Goal: Task Accomplishment & Management: Manage account settings

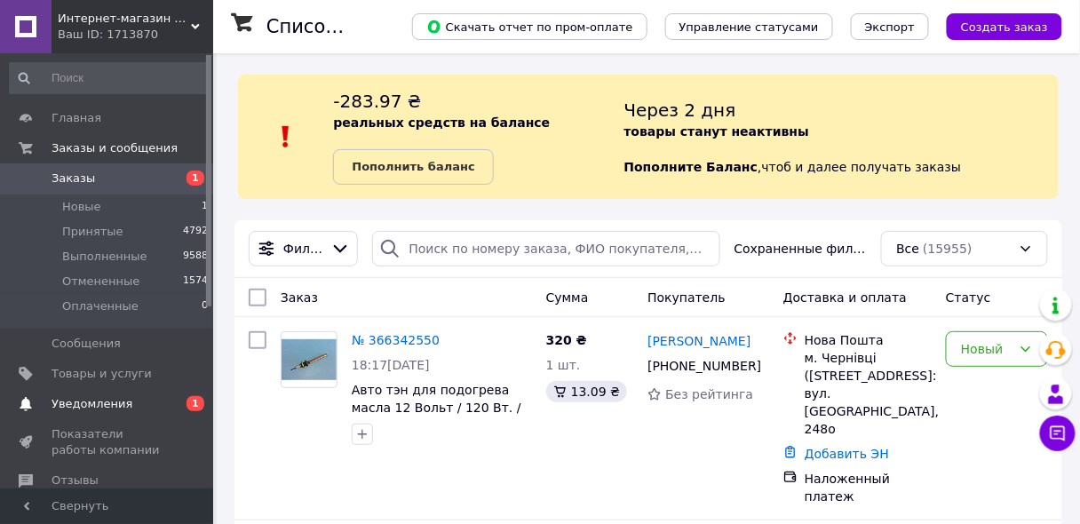
click at [114, 407] on span "Уведомления" at bounding box center [91, 404] width 81 height 16
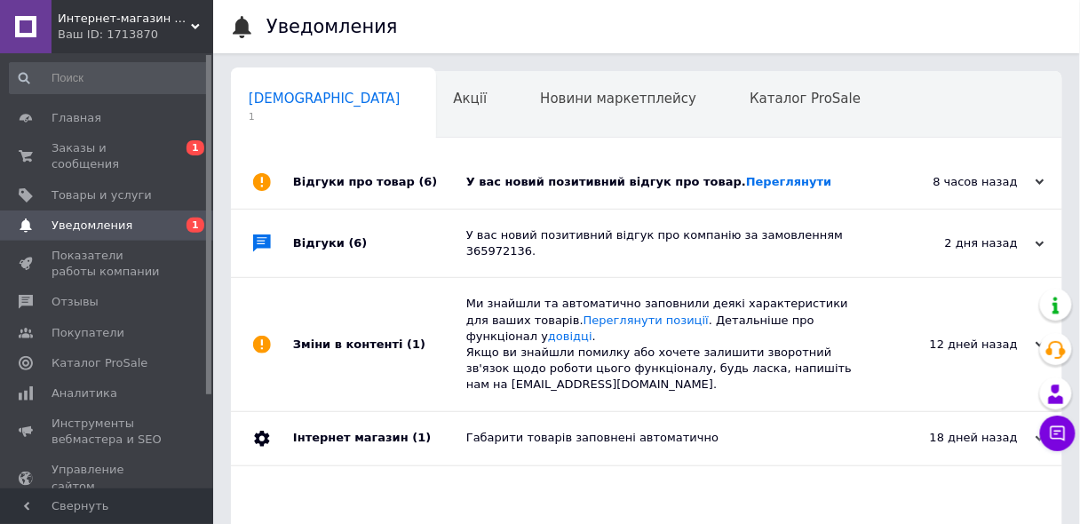
scroll to position [0, 9]
click at [746, 185] on link "Переглянути" at bounding box center [789, 181] width 86 height 13
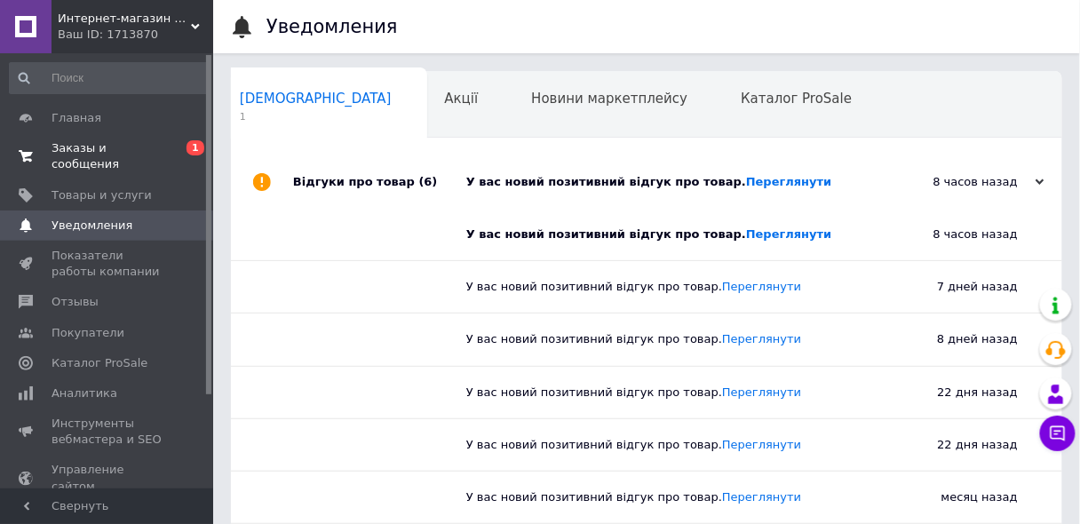
click at [118, 146] on span "Заказы и сообщения" at bounding box center [107, 156] width 113 height 32
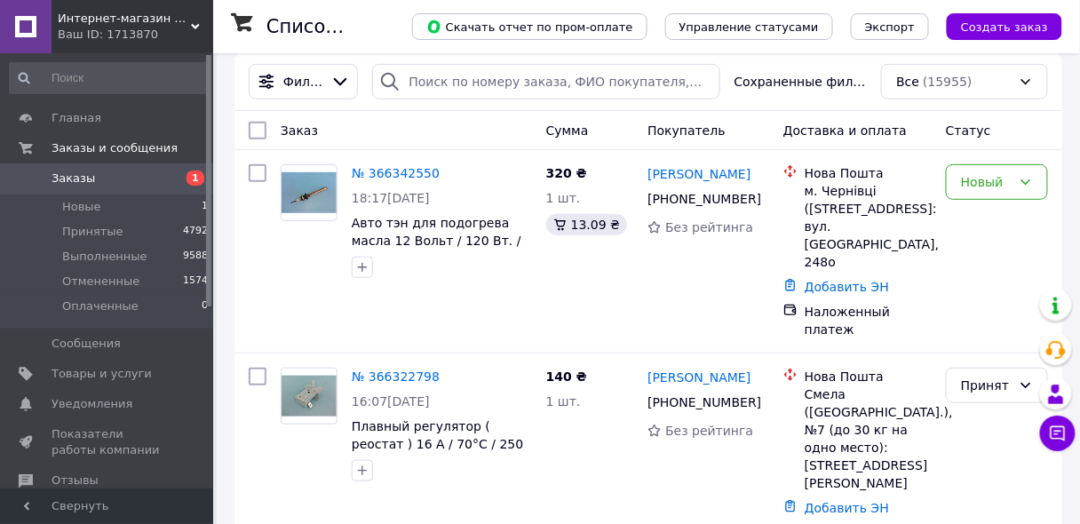
scroll to position [189, 0]
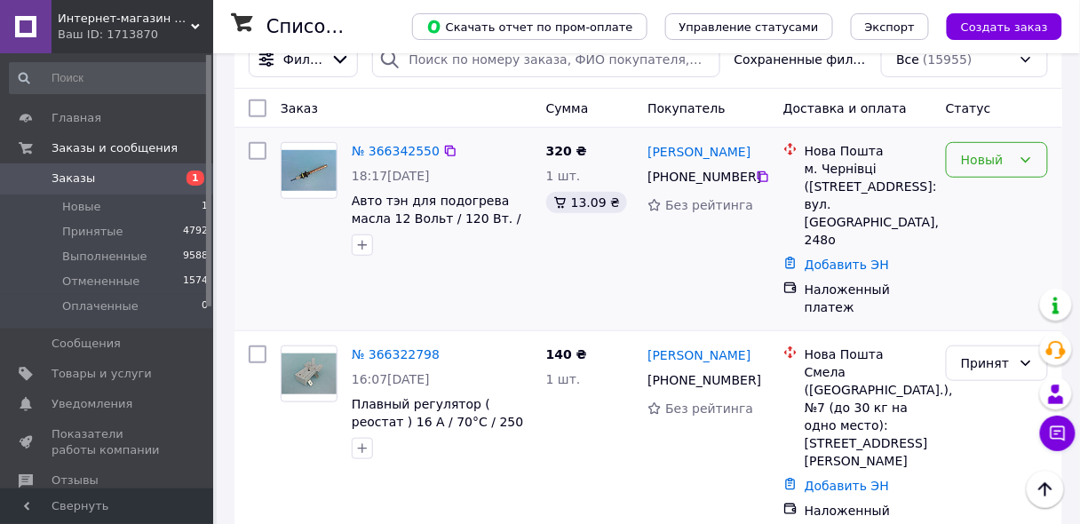
click at [982, 156] on div "Новый" at bounding box center [986, 160] width 51 height 20
click at [981, 194] on li "Принят" at bounding box center [997, 198] width 100 height 32
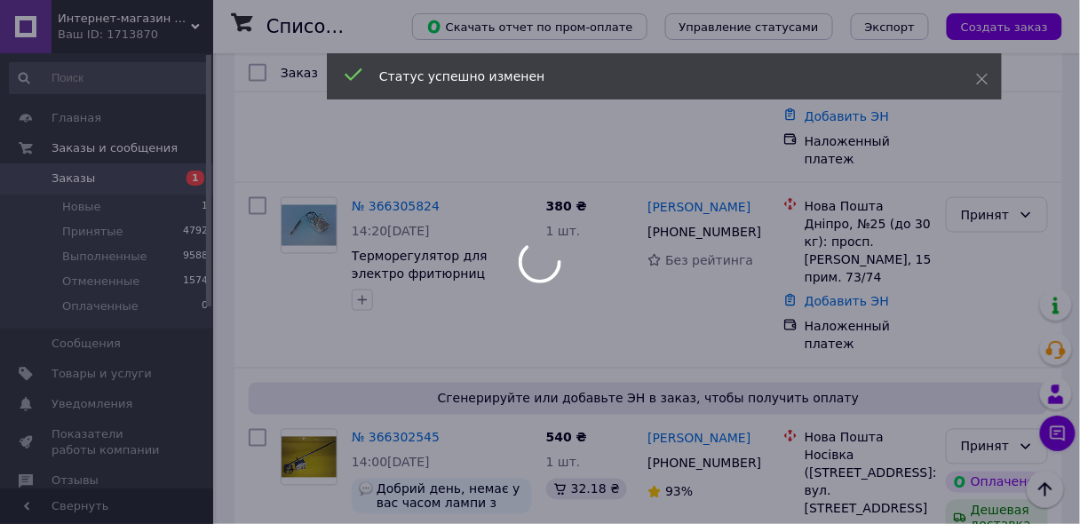
scroll to position [568, 0]
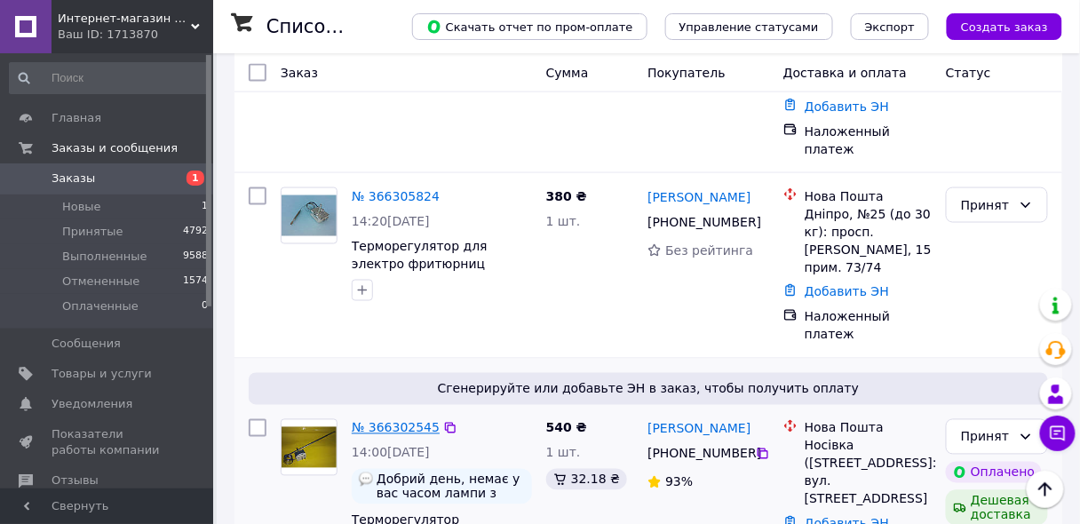
click at [390, 421] on link "№ 366302545" at bounding box center [396, 428] width 88 height 14
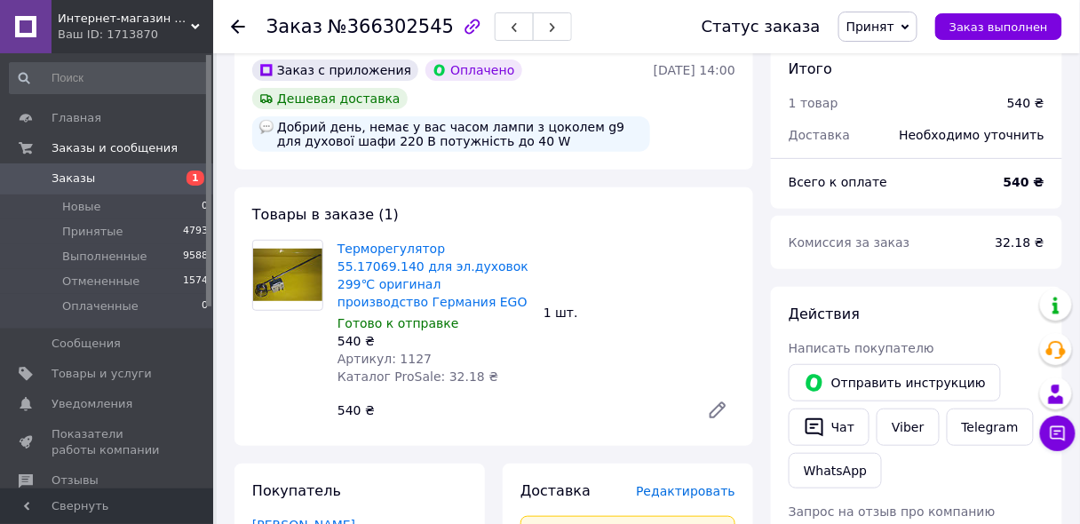
scroll to position [74, 0]
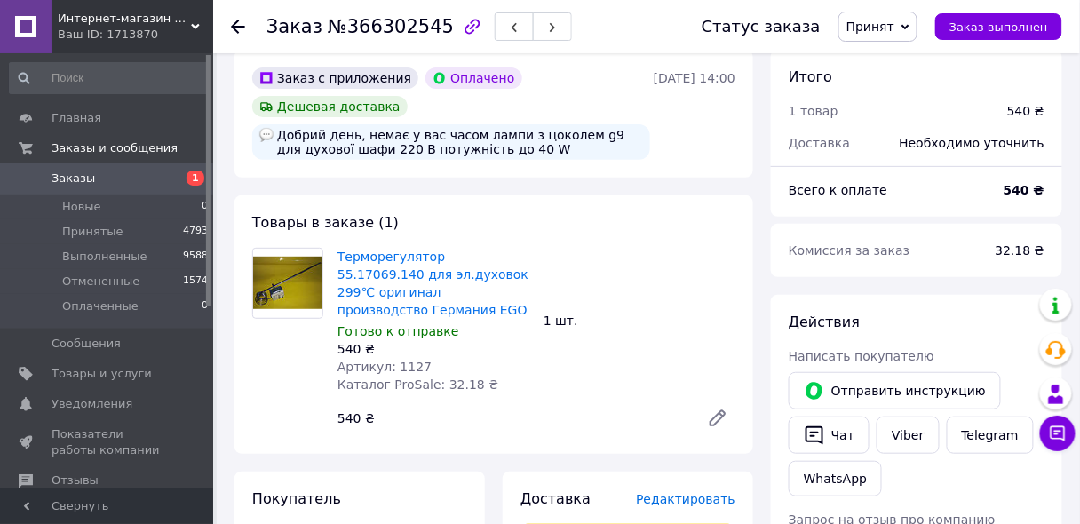
click at [542, 141] on div "Добрий день, немає у вас часом лампи з цоколем g9 для духової шафи 220 В потужн…" at bounding box center [451, 142] width 398 height 36
click at [265, 132] on img at bounding box center [266, 135] width 14 height 14
click at [263, 130] on img at bounding box center [266, 135] width 14 height 14
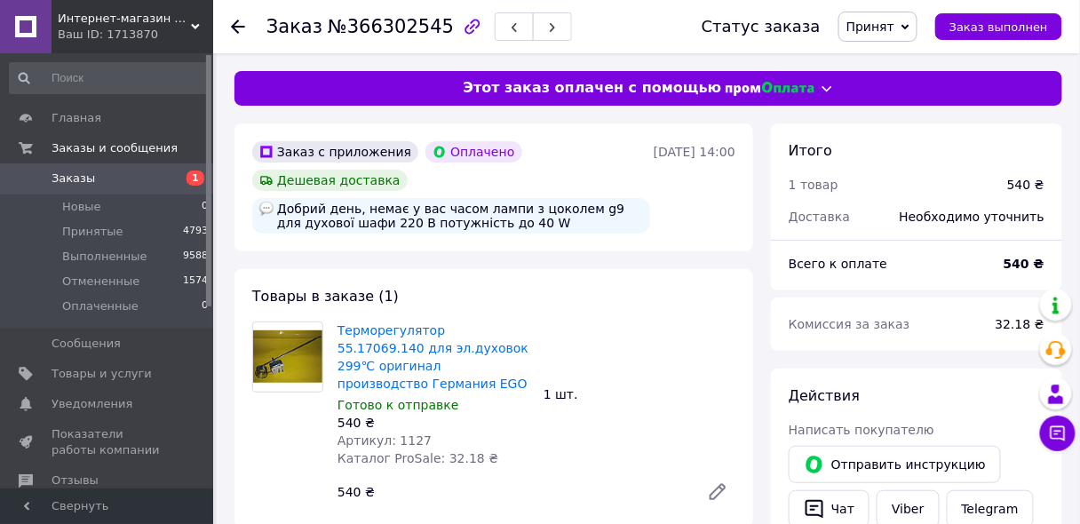
click at [266, 209] on img at bounding box center [266, 209] width 14 height 14
click at [262, 207] on img at bounding box center [266, 209] width 14 height 14
click at [332, 217] on div "Добрий день, немає у вас часом лампи з цоколем g9 для духової шафи 220 В потужн…" at bounding box center [451, 216] width 398 height 36
click at [335, 219] on div "Добрий день, немає у вас часом лампи з цоколем g9 для духової шафи 220 В потужн…" at bounding box center [451, 216] width 398 height 36
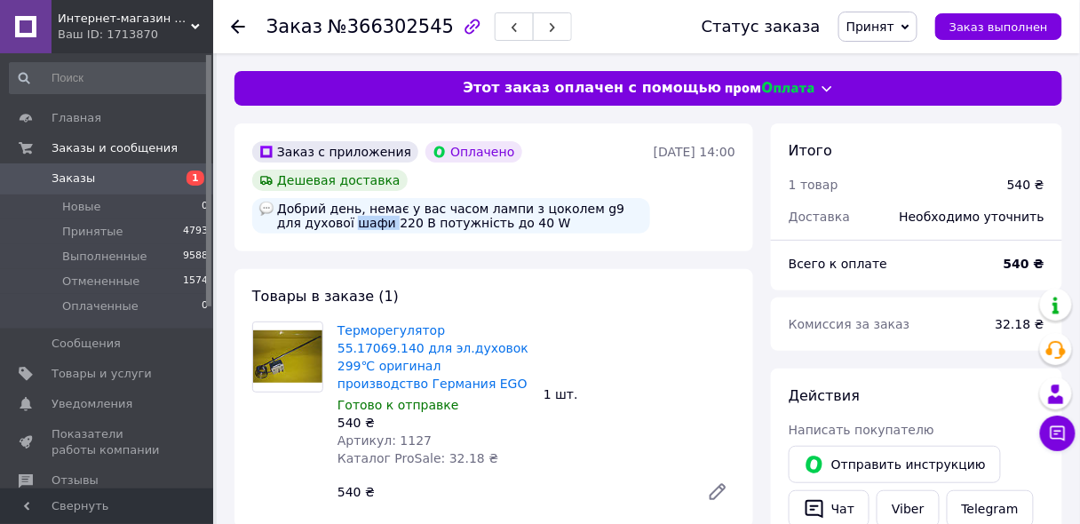
click at [335, 219] on div "Добрий день, немає у вас часом лампи з цоколем g9 для духової шафи 220 В потужн…" at bounding box center [451, 216] width 398 height 36
click at [256, 224] on div "Добрий день, немає у вас часом лампи з цоколем g9 для духової шафи 220 В потужн…" at bounding box center [451, 216] width 398 height 36
click at [263, 203] on img at bounding box center [266, 209] width 14 height 14
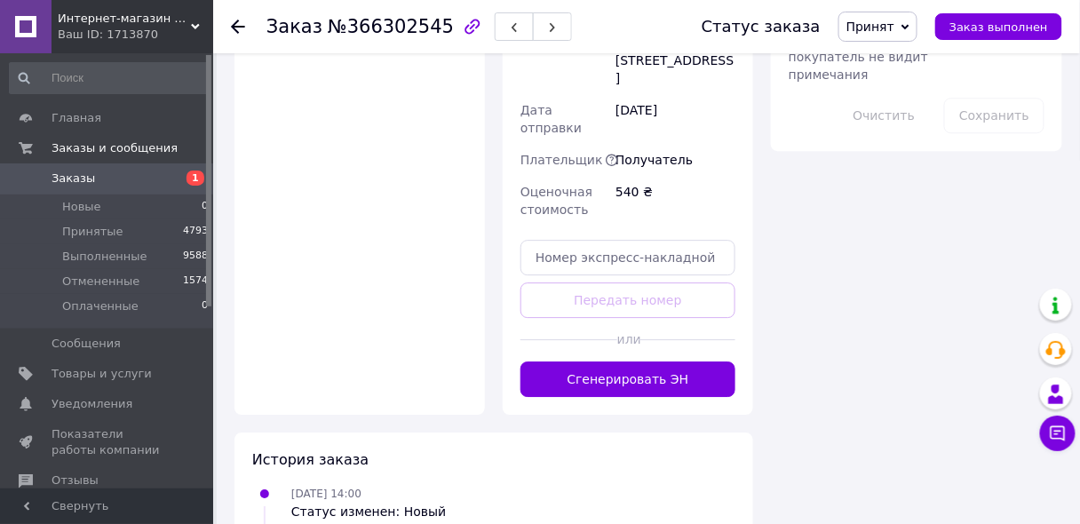
scroll to position [1210, 0]
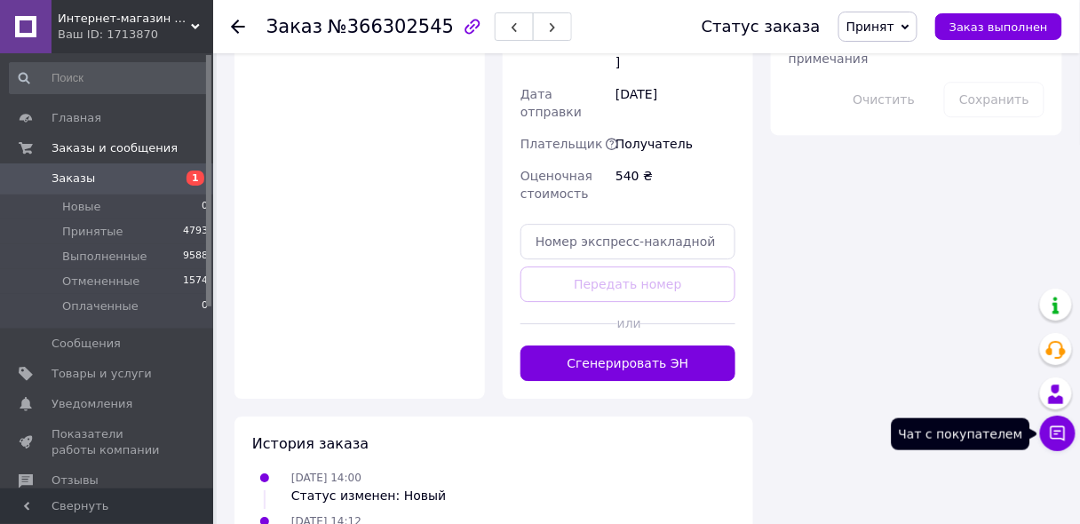
click at [1048, 431] on button "Чат с покупателем" at bounding box center [1058, 433] width 36 height 36
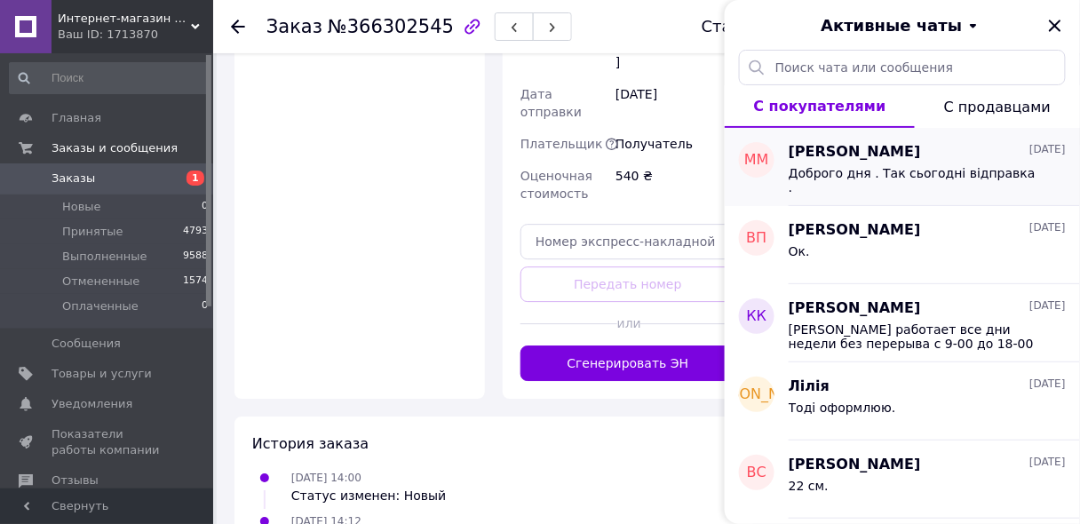
click at [954, 156] on div "[PERSON_NAME] [DATE]" at bounding box center [926, 152] width 277 height 20
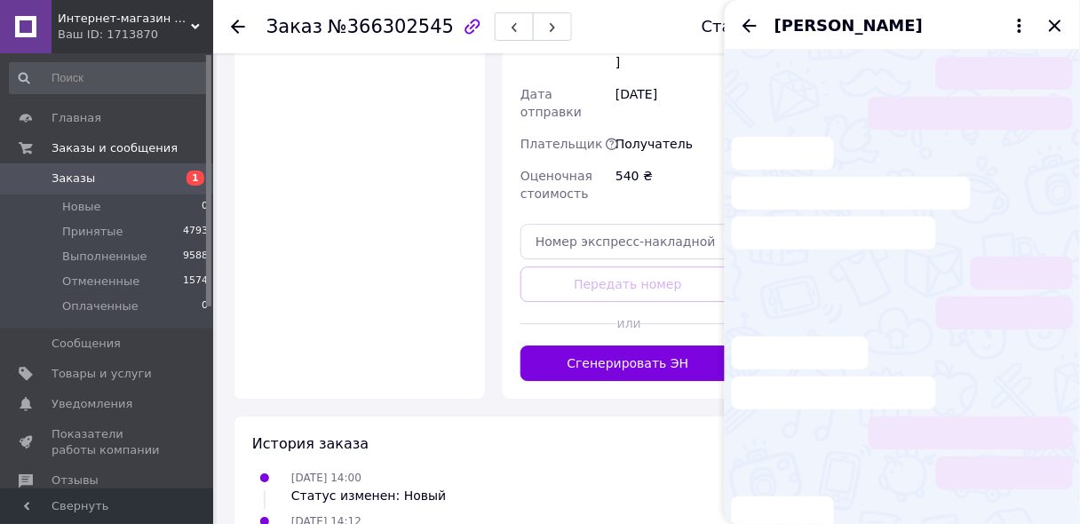
scroll to position [51, 0]
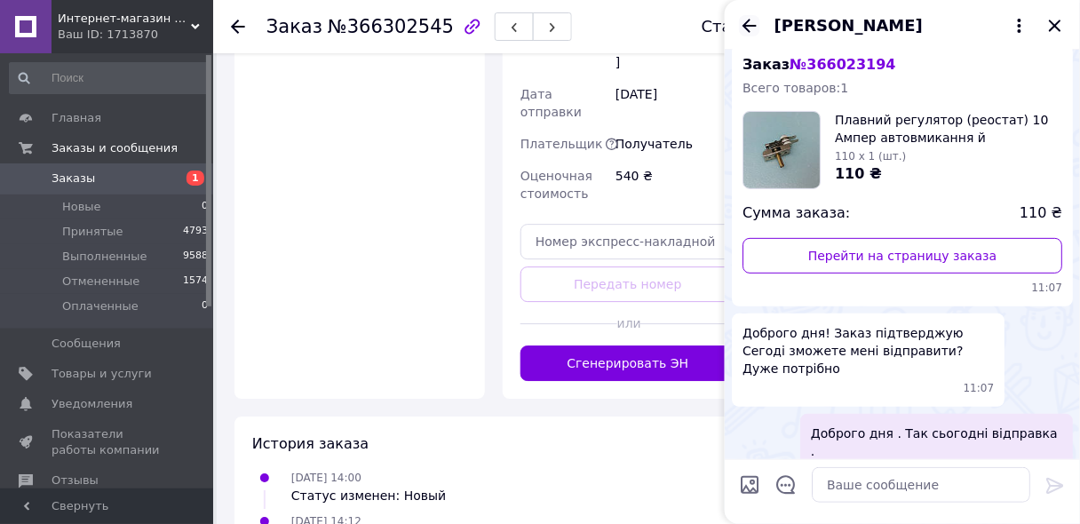
click at [751, 25] on icon "Назад" at bounding box center [749, 25] width 14 height 13
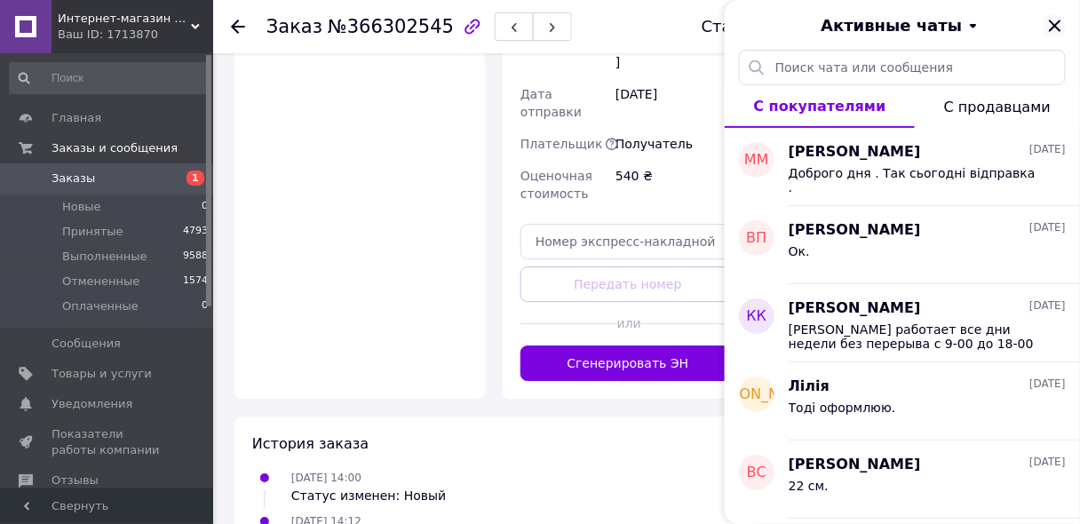
click at [1052, 28] on icon "Закрыть" at bounding box center [1054, 26] width 12 height 12
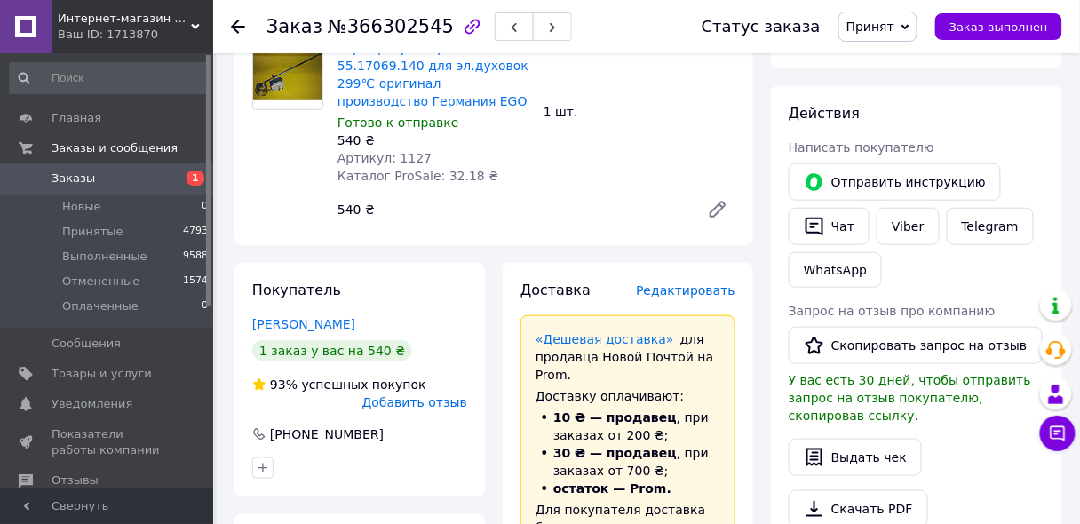
scroll to position [263, 0]
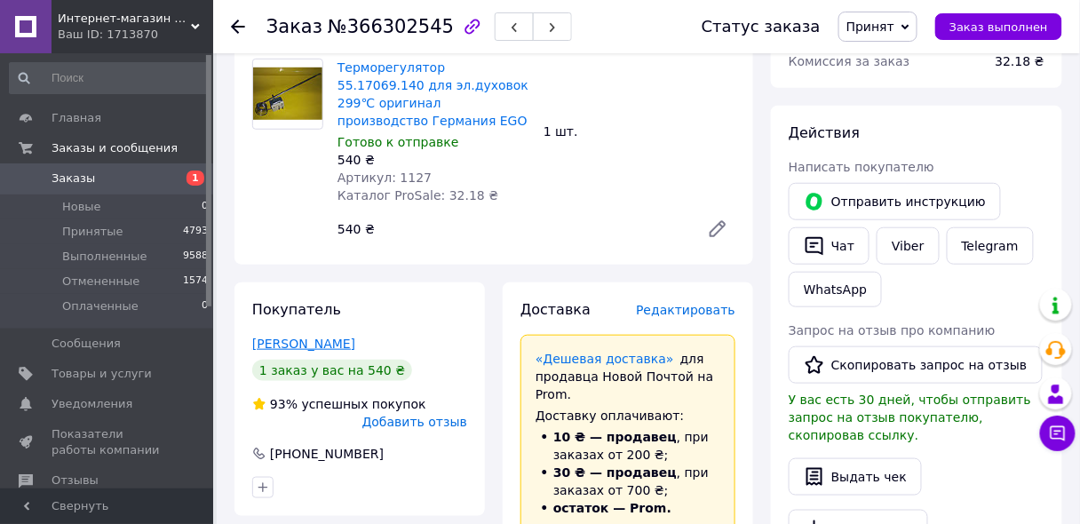
click at [284, 336] on link "[PERSON_NAME]" at bounding box center [303, 343] width 103 height 14
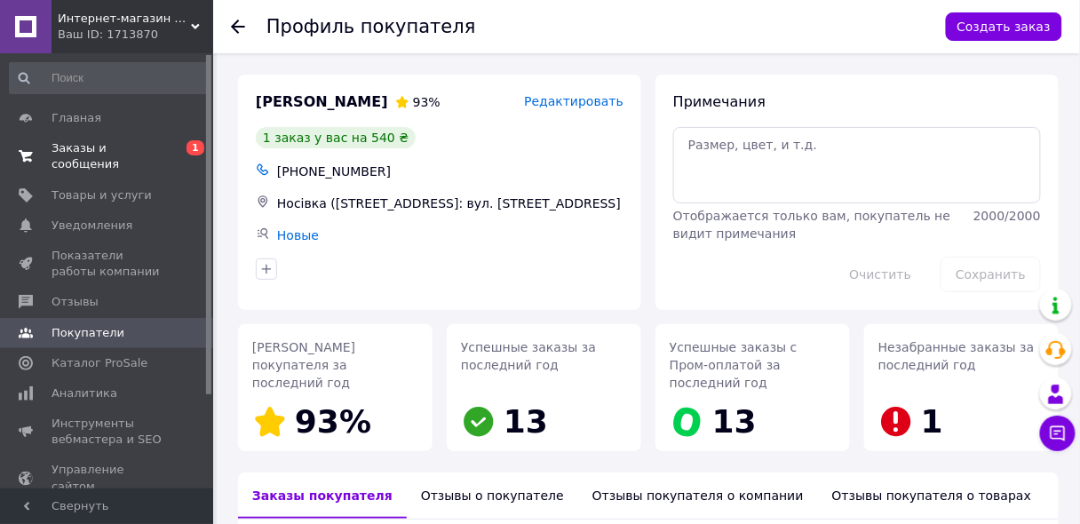
click at [133, 150] on span "Заказы и сообщения" at bounding box center [107, 156] width 113 height 32
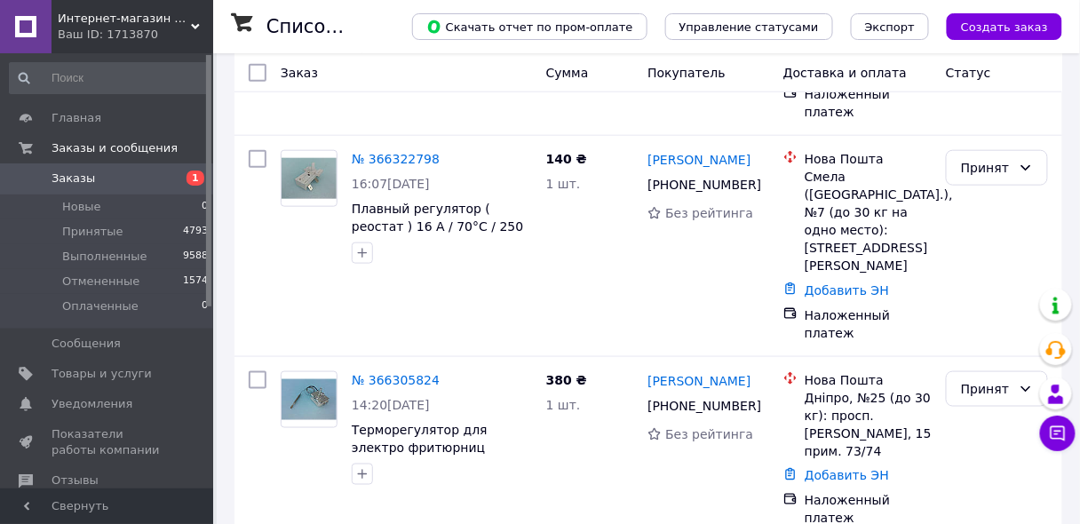
scroll to position [568, 0]
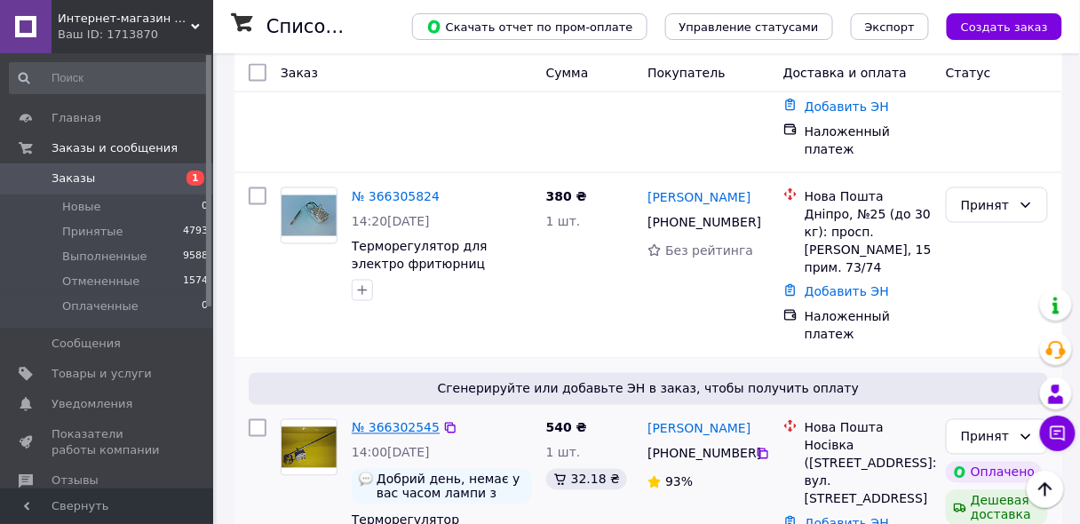
click at [383, 421] on link "№ 366302545" at bounding box center [396, 428] width 88 height 14
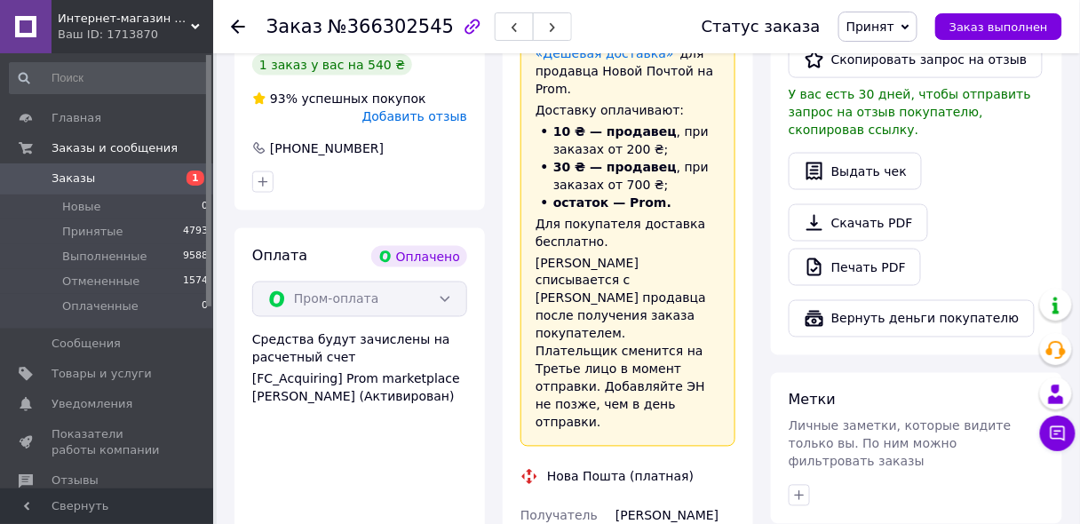
scroll to position [378, 0]
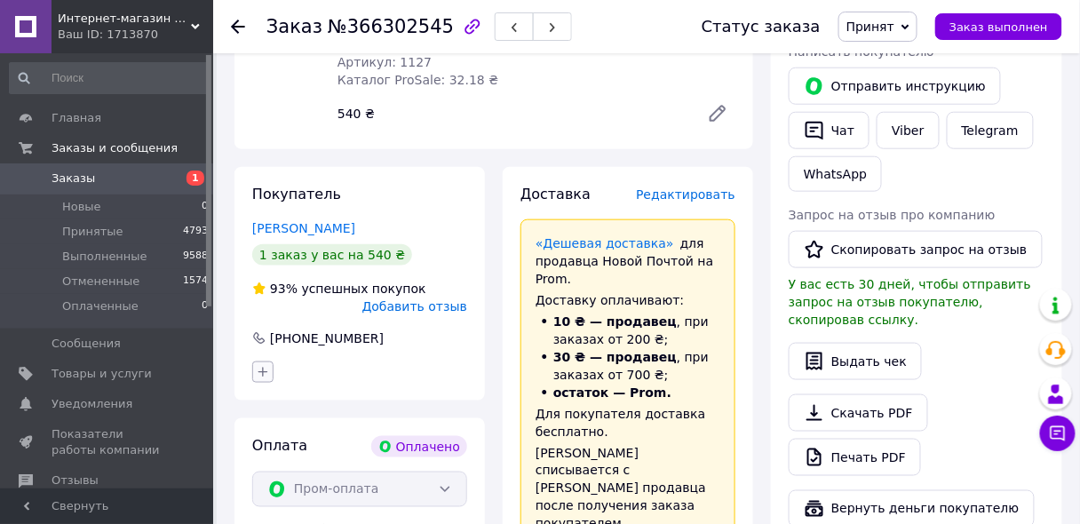
click at [262, 365] on icon "button" at bounding box center [263, 372] width 14 height 14
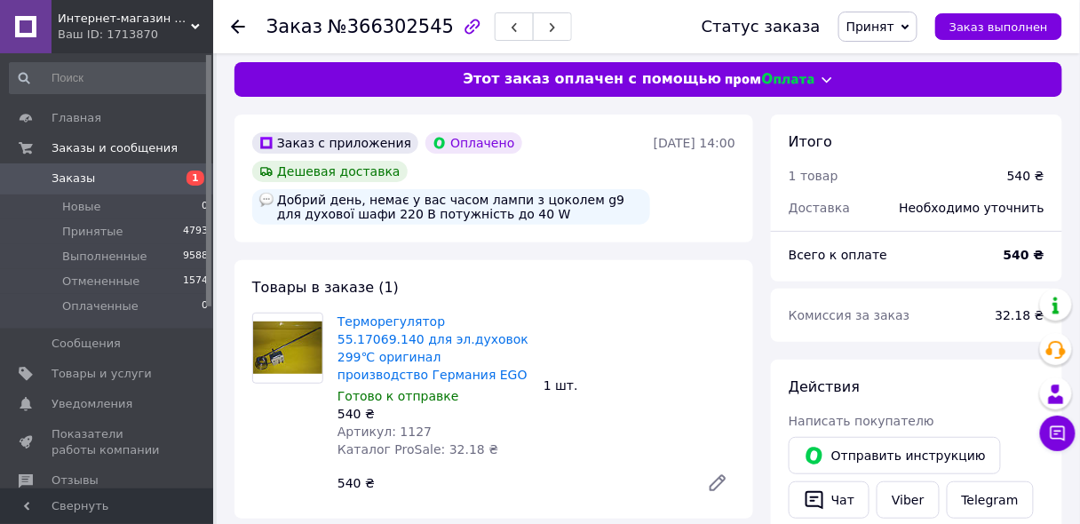
scroll to position [0, 0]
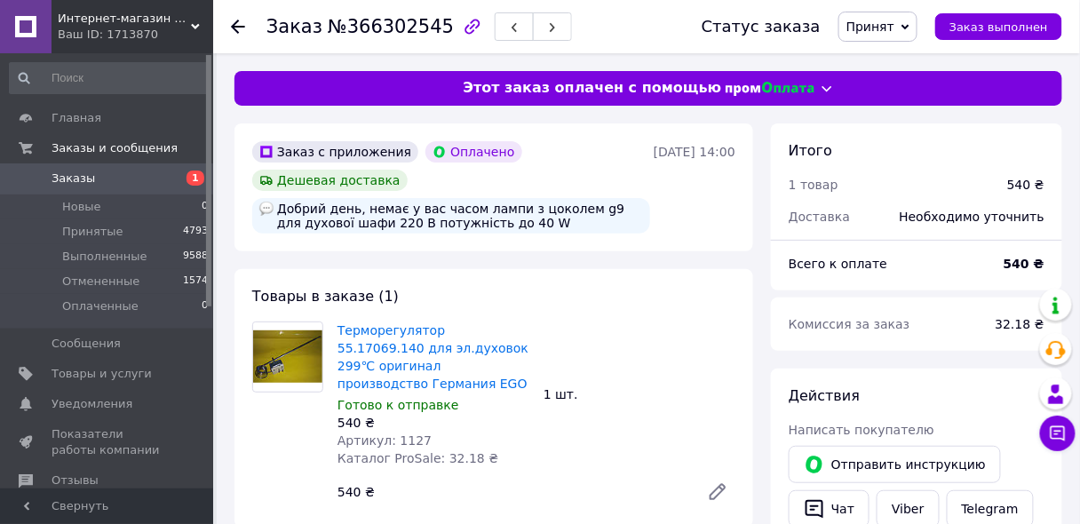
click at [265, 210] on img at bounding box center [266, 209] width 14 height 14
click at [328, 218] on div "Добрий день, немає у вас часом лампи з цоколем g9 для духової шафи 220 В потужн…" at bounding box center [451, 216] width 398 height 36
drag, startPoint x: 328, startPoint y: 218, endPoint x: 281, endPoint y: 219, distance: 48.0
click at [281, 219] on div "Добрий день, немає у вас часом лампи з цоколем g9 для духової шафи 220 В потужн…" at bounding box center [451, 216] width 398 height 36
click at [280, 219] on div "Добрий день, немає у вас часом лампи з цоколем g9 для духової шафи 220 В потужн…" at bounding box center [451, 216] width 398 height 36
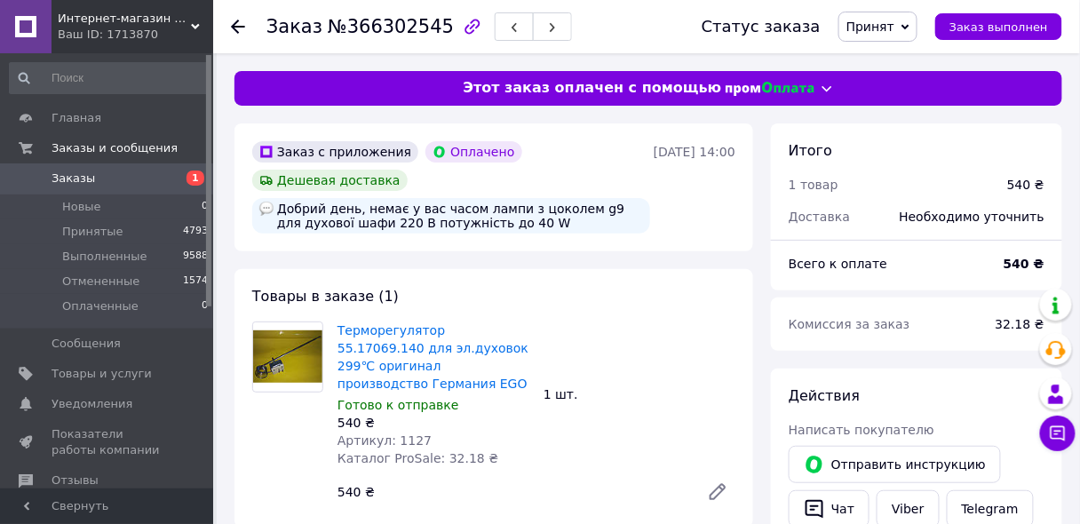
click at [262, 213] on img at bounding box center [266, 209] width 14 height 14
click at [394, 346] on link "Терморегулятор 55.17069.140 для эл.духовок 299℃ оригинал производство Германия …" at bounding box center [432, 356] width 191 height 67
